Goal: Task Accomplishment & Management: Use online tool/utility

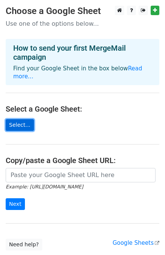
click at [18, 119] on link "Select..." at bounding box center [20, 125] width 28 height 12
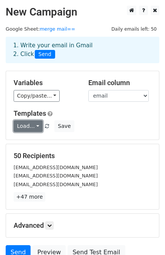
click at [33, 124] on link "Load..." at bounding box center [28, 126] width 29 height 12
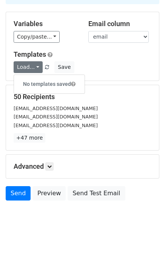
scroll to position [62, 0]
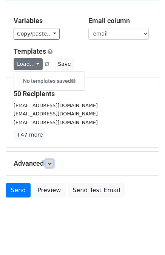
click at [50, 162] on icon at bounding box center [49, 163] width 5 height 5
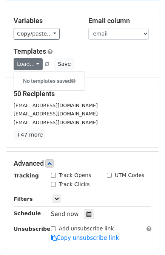
click at [51, 175] on input "Track Opens" at bounding box center [53, 175] width 5 height 5
checkbox input "true"
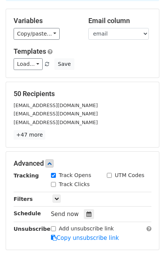
click at [54, 186] on div "Track Clicks" at bounding box center [70, 185] width 39 height 8
click at [53, 182] on input "Track Clicks" at bounding box center [53, 184] width 5 height 5
checkbox input "true"
click at [109, 173] on input "UTM Codes" at bounding box center [109, 175] width 5 height 5
checkbox input "true"
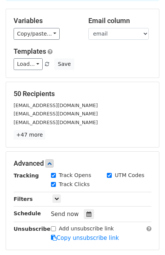
scroll to position [41, 0]
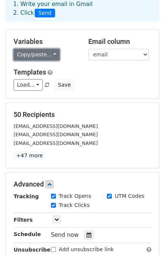
click at [37, 50] on link "Copy/paste..." at bounding box center [37, 55] width 46 height 12
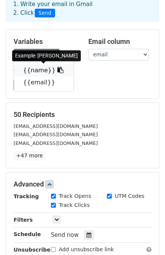
click at [35, 69] on link "{{name}}" at bounding box center [44, 70] width 60 height 12
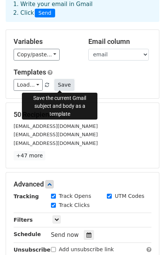
click at [55, 85] on button "Save" at bounding box center [65, 85] width 20 height 12
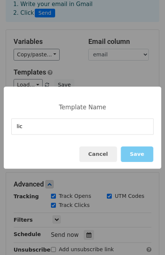
type input "lic"
click at [132, 154] on button "Save" at bounding box center [137, 154] width 33 height 16
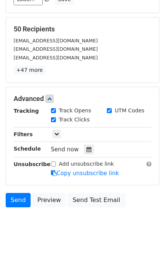
scroll to position [142, 0]
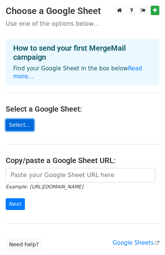
click at [14, 119] on link "Select..." at bounding box center [20, 125] width 28 height 12
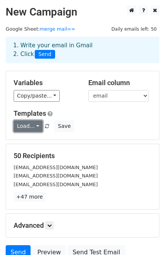
click at [30, 126] on link "Load..." at bounding box center [28, 126] width 29 height 12
click at [31, 142] on link "lic" at bounding box center [44, 143] width 60 height 12
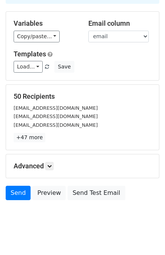
scroll to position [68, 0]
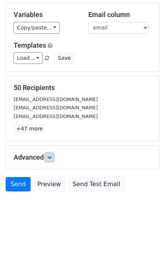
click at [51, 155] on icon at bounding box center [49, 157] width 5 height 5
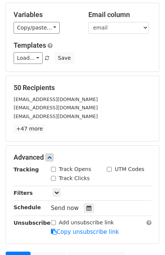
click at [53, 168] on input "Track Opens" at bounding box center [53, 169] width 5 height 5
checkbox input "true"
click at [53, 176] on input "Track Clicks" at bounding box center [53, 178] width 5 height 5
checkbox input "true"
click at [111, 169] on input "UTM Codes" at bounding box center [109, 169] width 5 height 5
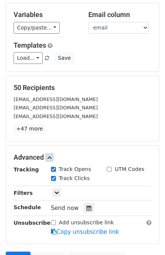
checkbox input "true"
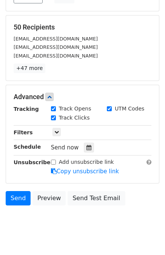
scroll to position [142, 0]
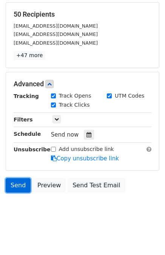
click at [23, 183] on link "Send" at bounding box center [18, 185] width 25 height 14
click at [14, 183] on link "Send" at bounding box center [18, 185] width 25 height 14
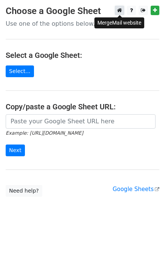
click at [123, 11] on link at bounding box center [119, 10] width 9 height 9
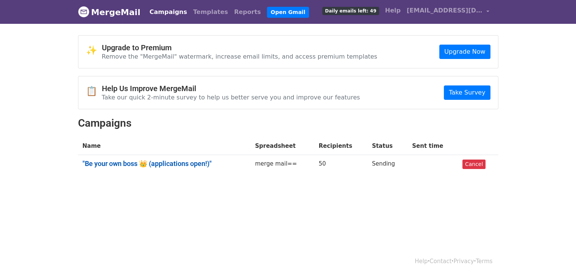
click at [188, 160] on link ""Be your own boss 👑 (applications open!)"" at bounding box center [165, 164] width 164 height 8
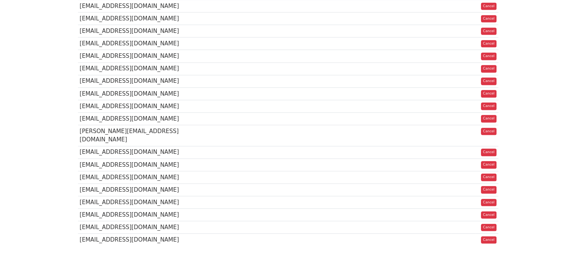
scroll to position [300, 0]
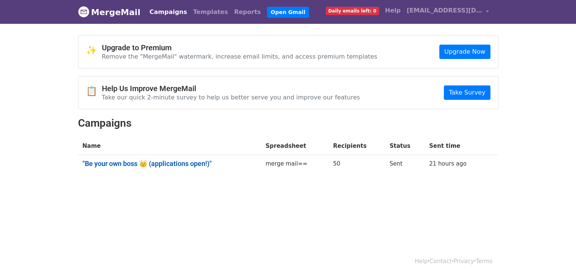
click at [162, 162] on link ""Be your own boss 👑 (applications open!)"" at bounding box center [170, 164] width 174 height 8
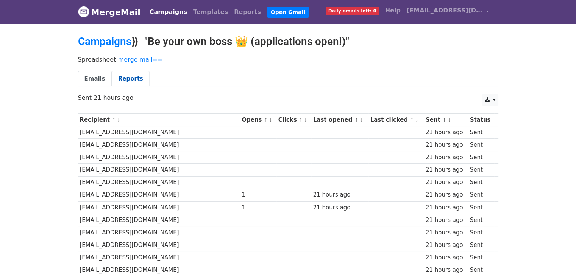
click at [125, 78] on link "Reports" at bounding box center [131, 79] width 38 height 16
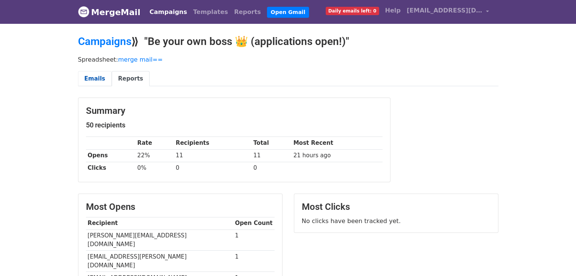
click at [93, 77] on link "Emails" at bounding box center [95, 79] width 34 height 16
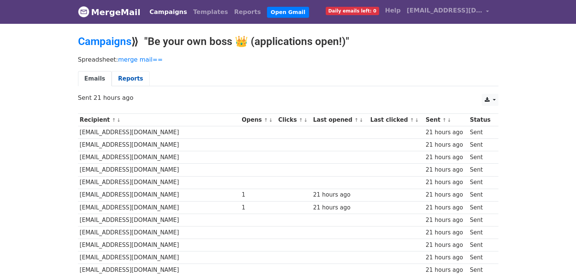
click at [123, 75] on link "Reports" at bounding box center [131, 79] width 38 height 16
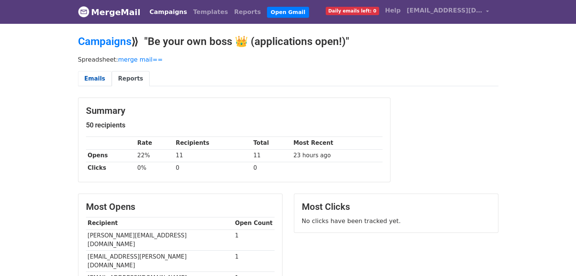
click at [94, 76] on link "Emails" at bounding box center [95, 79] width 34 height 16
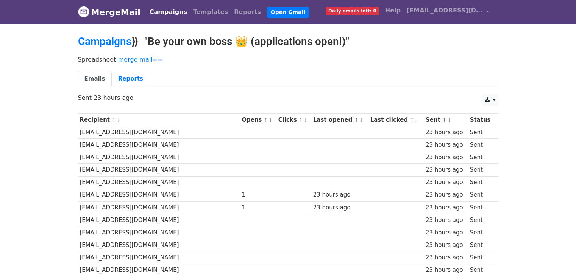
click at [94, 195] on td "[EMAIL_ADDRESS][DOMAIN_NAME]" at bounding box center [159, 195] width 162 height 12
copy tr "[EMAIL_ADDRESS][DOMAIN_NAME]"
click at [131, 209] on td "[EMAIL_ADDRESS][DOMAIN_NAME]" at bounding box center [159, 207] width 162 height 12
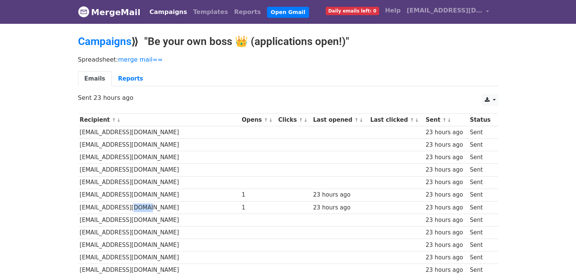
click at [131, 209] on td "[EMAIL_ADDRESS][DOMAIN_NAME]" at bounding box center [159, 207] width 162 height 12
copy tr "[EMAIL_ADDRESS][DOMAIN_NAME]"
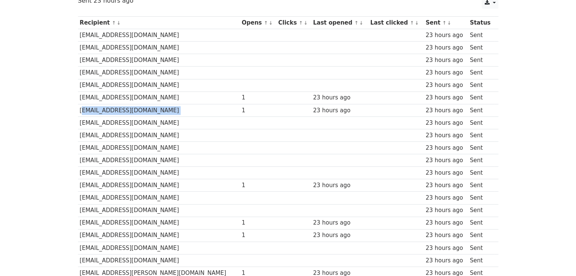
scroll to position [121, 0]
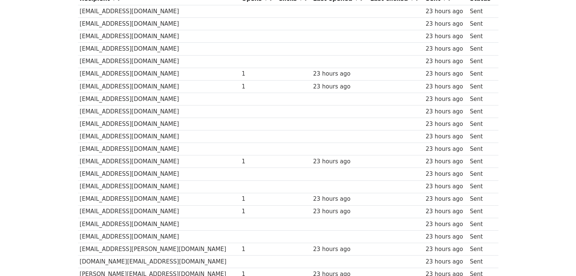
click at [120, 161] on td "[EMAIL_ADDRESS][DOMAIN_NAME]" at bounding box center [159, 162] width 162 height 12
copy tr "[EMAIL_ADDRESS][DOMAIN_NAME]"
click at [123, 199] on td "[EMAIL_ADDRESS][DOMAIN_NAME]" at bounding box center [159, 199] width 162 height 12
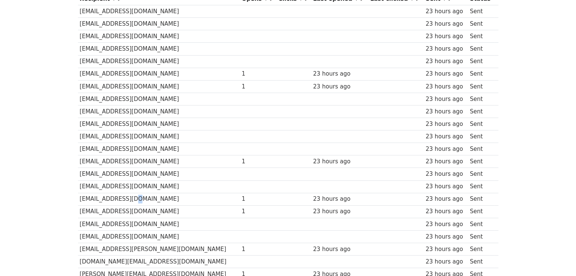
click at [123, 199] on td "[EMAIL_ADDRESS][DOMAIN_NAME]" at bounding box center [159, 199] width 162 height 12
copy tr "[EMAIL_ADDRESS][DOMAIN_NAME]"
click at [129, 208] on td "[EMAIL_ADDRESS][DOMAIN_NAME]" at bounding box center [159, 212] width 162 height 12
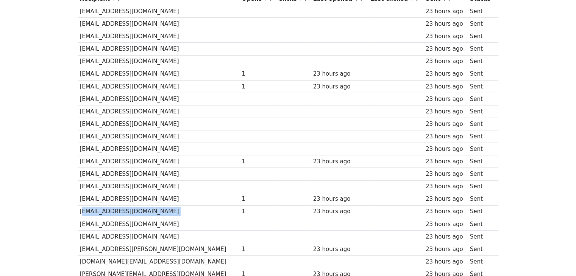
click at [129, 208] on td "[EMAIL_ADDRESS][DOMAIN_NAME]" at bounding box center [159, 212] width 162 height 12
copy tr "[EMAIL_ADDRESS][DOMAIN_NAME]"
click at [124, 246] on td "[EMAIL_ADDRESS][PERSON_NAME][DOMAIN_NAME]" at bounding box center [159, 249] width 162 height 12
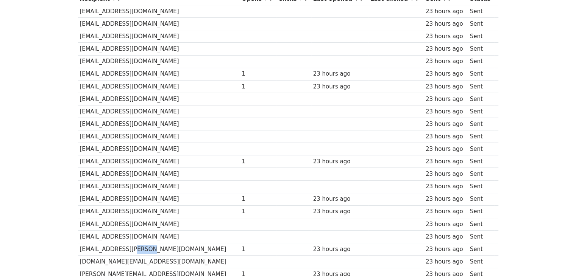
click at [124, 246] on td "[EMAIL_ADDRESS][PERSON_NAME][DOMAIN_NAME]" at bounding box center [159, 249] width 162 height 12
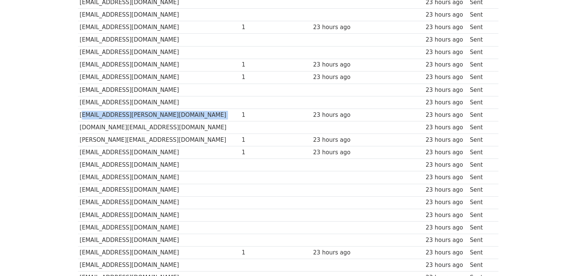
scroll to position [257, 0]
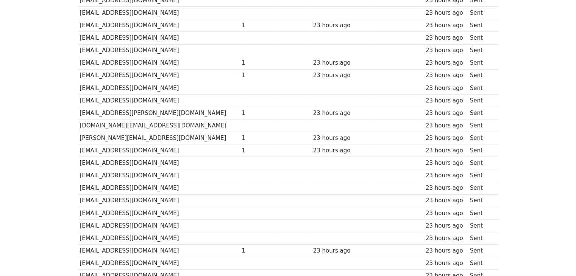
click at [126, 138] on td "[PERSON_NAME][EMAIL_ADDRESS][DOMAIN_NAME]" at bounding box center [159, 138] width 162 height 12
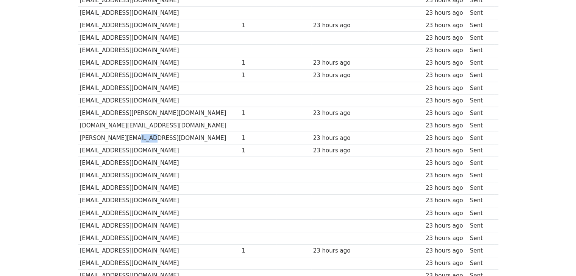
click at [126, 138] on td "[PERSON_NAME][EMAIL_ADDRESS][DOMAIN_NAME]" at bounding box center [159, 138] width 162 height 12
click at [121, 149] on td "[EMAIL_ADDRESS][DOMAIN_NAME]" at bounding box center [159, 151] width 162 height 12
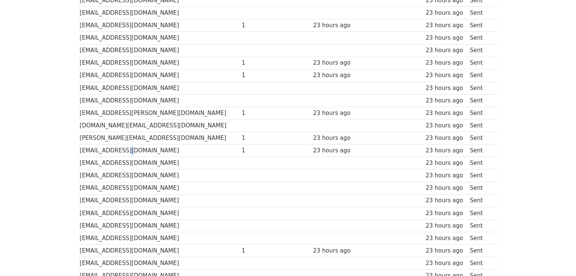
click at [121, 149] on td "[EMAIL_ADDRESS][DOMAIN_NAME]" at bounding box center [159, 151] width 162 height 12
copy tr "[EMAIL_ADDRESS][DOMAIN_NAME]"
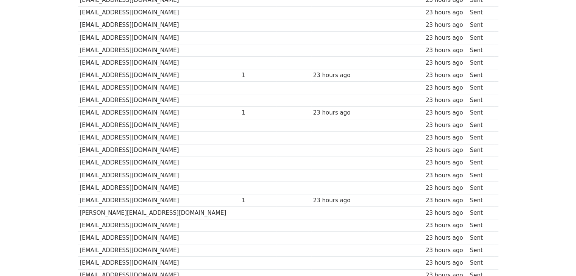
scroll to position [439, 0]
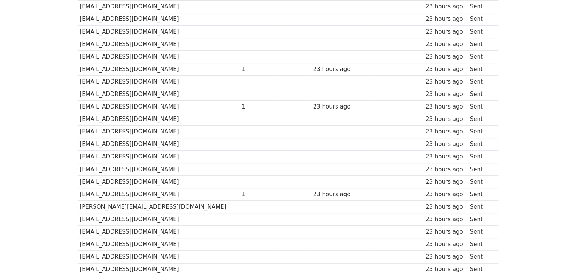
click at [126, 66] on td "[EMAIL_ADDRESS][DOMAIN_NAME]" at bounding box center [159, 69] width 162 height 12
copy tr "[EMAIL_ADDRESS][DOMAIN_NAME]"
click at [146, 102] on td "waterconsultants.verma@gmail.com" at bounding box center [159, 107] width 162 height 12
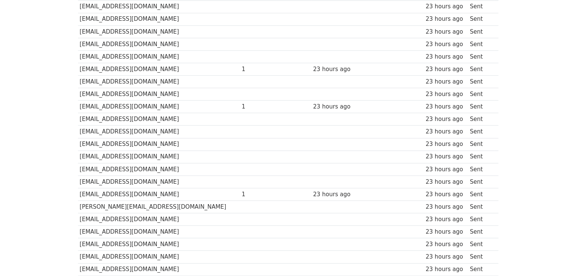
click at [146, 102] on td "waterconsultants.verma@gmail.com" at bounding box center [159, 107] width 162 height 12
copy tr "waterconsultants.verma@gmail.com"
click at [138, 188] on td "[EMAIL_ADDRESS][DOMAIN_NAME]" at bounding box center [159, 194] width 162 height 12
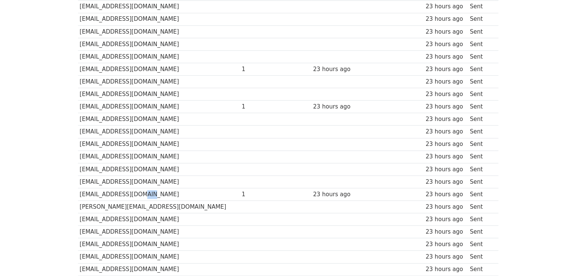
click at [138, 188] on td "[EMAIL_ADDRESS][DOMAIN_NAME]" at bounding box center [159, 194] width 162 height 12
click at [82, 188] on td "[EMAIL_ADDRESS][DOMAIN_NAME]" at bounding box center [159, 194] width 162 height 12
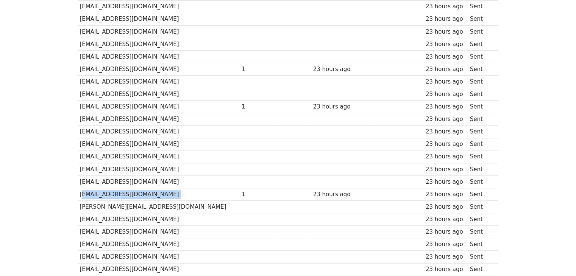
copy tr "[EMAIL_ADDRESS][DOMAIN_NAME]"
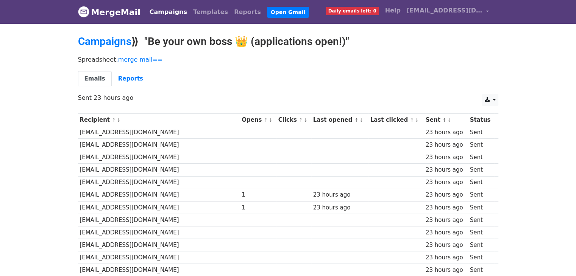
scroll to position [0, 0]
click at [128, 81] on link "Reports" at bounding box center [131, 79] width 38 height 16
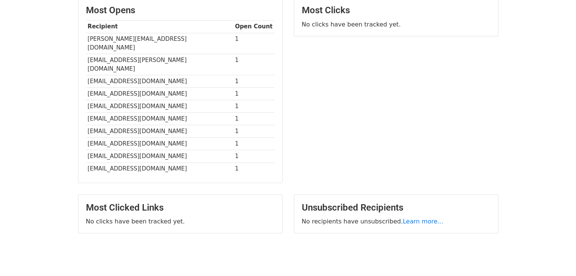
scroll to position [204, 0]
